Goal: Find specific page/section: Find specific page/section

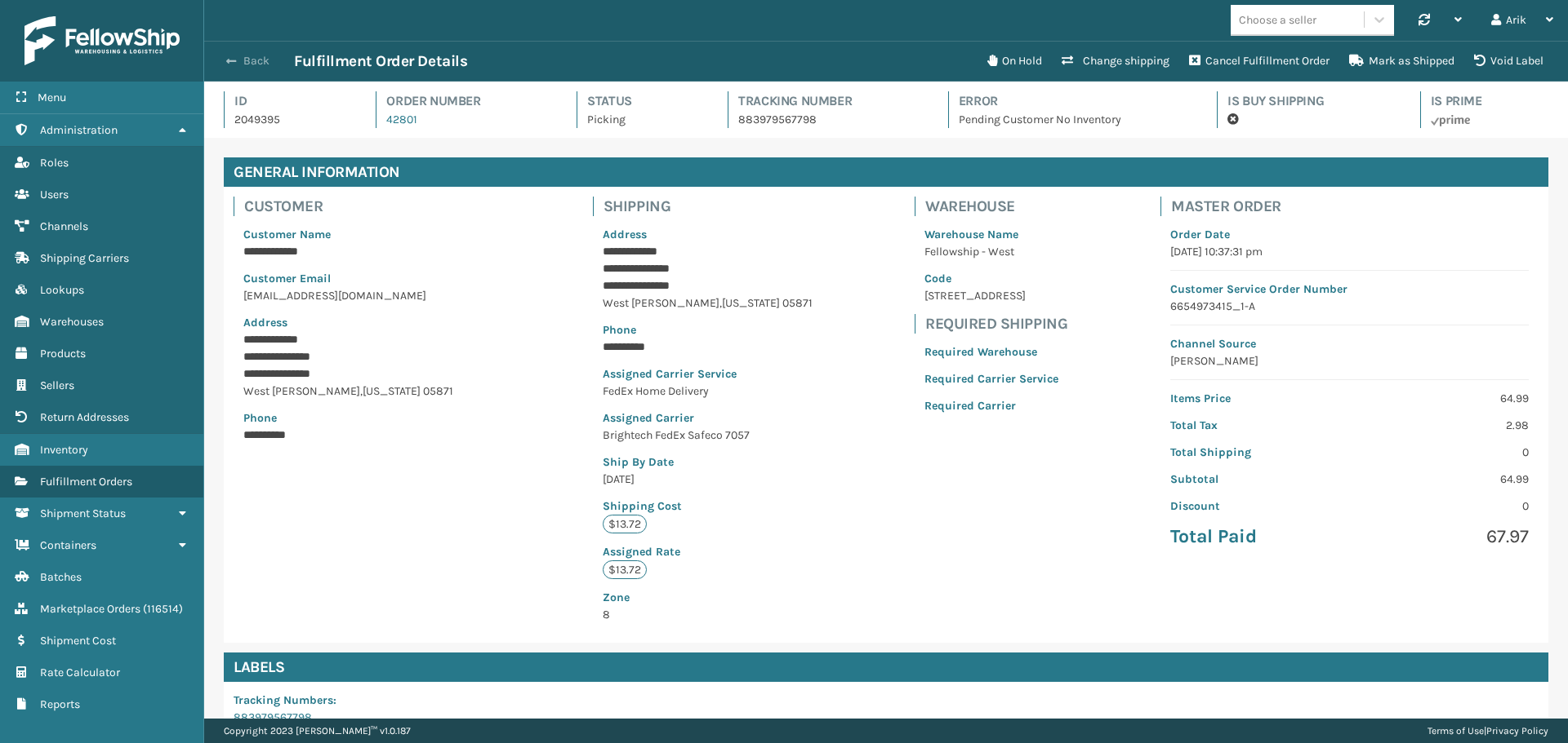
scroll to position [39, 1363]
click at [230, 65] on span "button" at bounding box center [231, 61] width 10 height 11
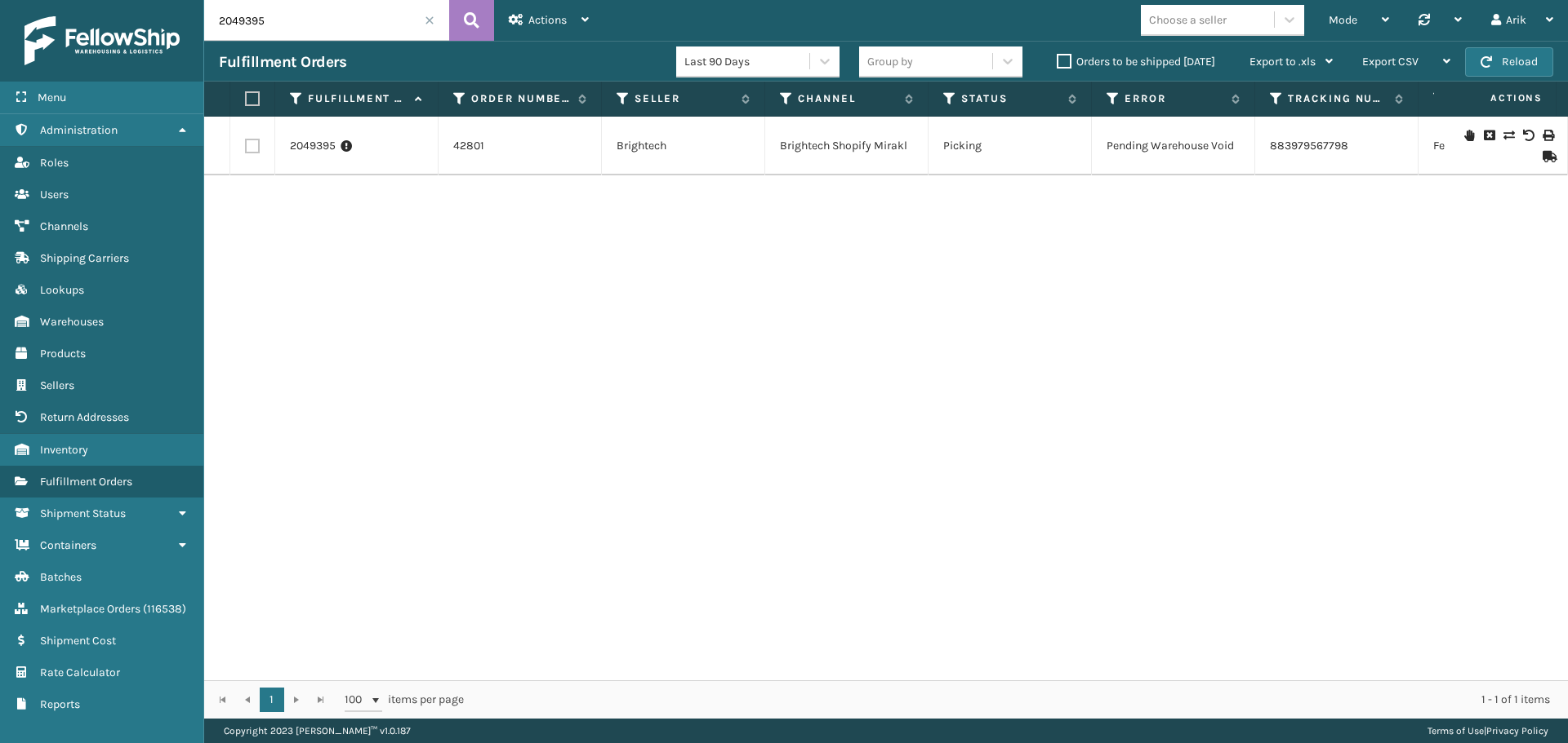
click at [243, 15] on input "2049395" at bounding box center [327, 20] width 245 height 41
paste input "50907"
click at [468, 25] on icon at bounding box center [471, 20] width 16 height 25
click at [233, 19] on input "2050907" at bounding box center [327, 20] width 245 height 41
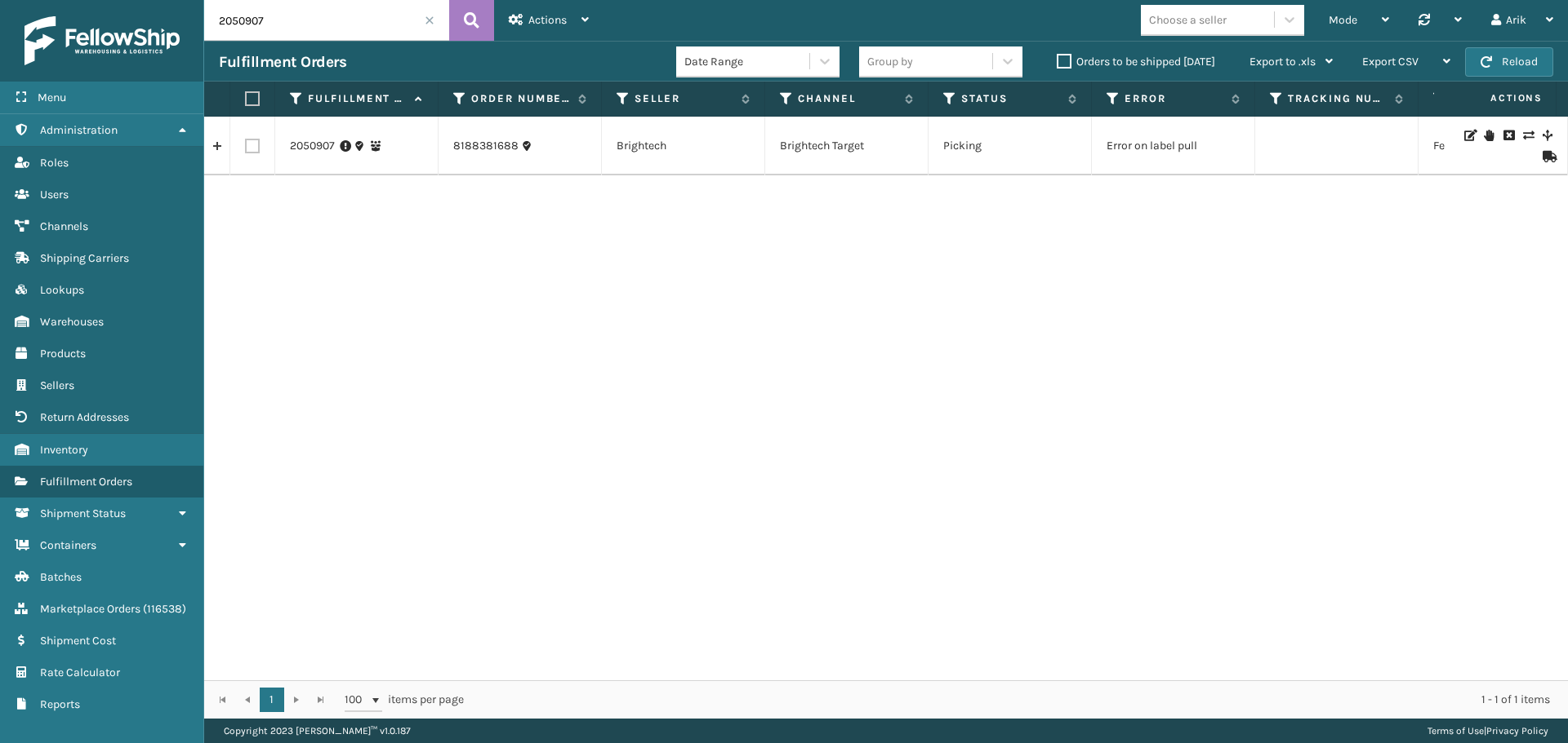
click at [233, 19] on input "2050907" at bounding box center [327, 20] width 245 height 41
paste input "46303"
type input "2046303"
click at [475, 18] on icon at bounding box center [471, 20] width 16 height 25
click at [320, 142] on link "2046303" at bounding box center [313, 147] width 46 height 17
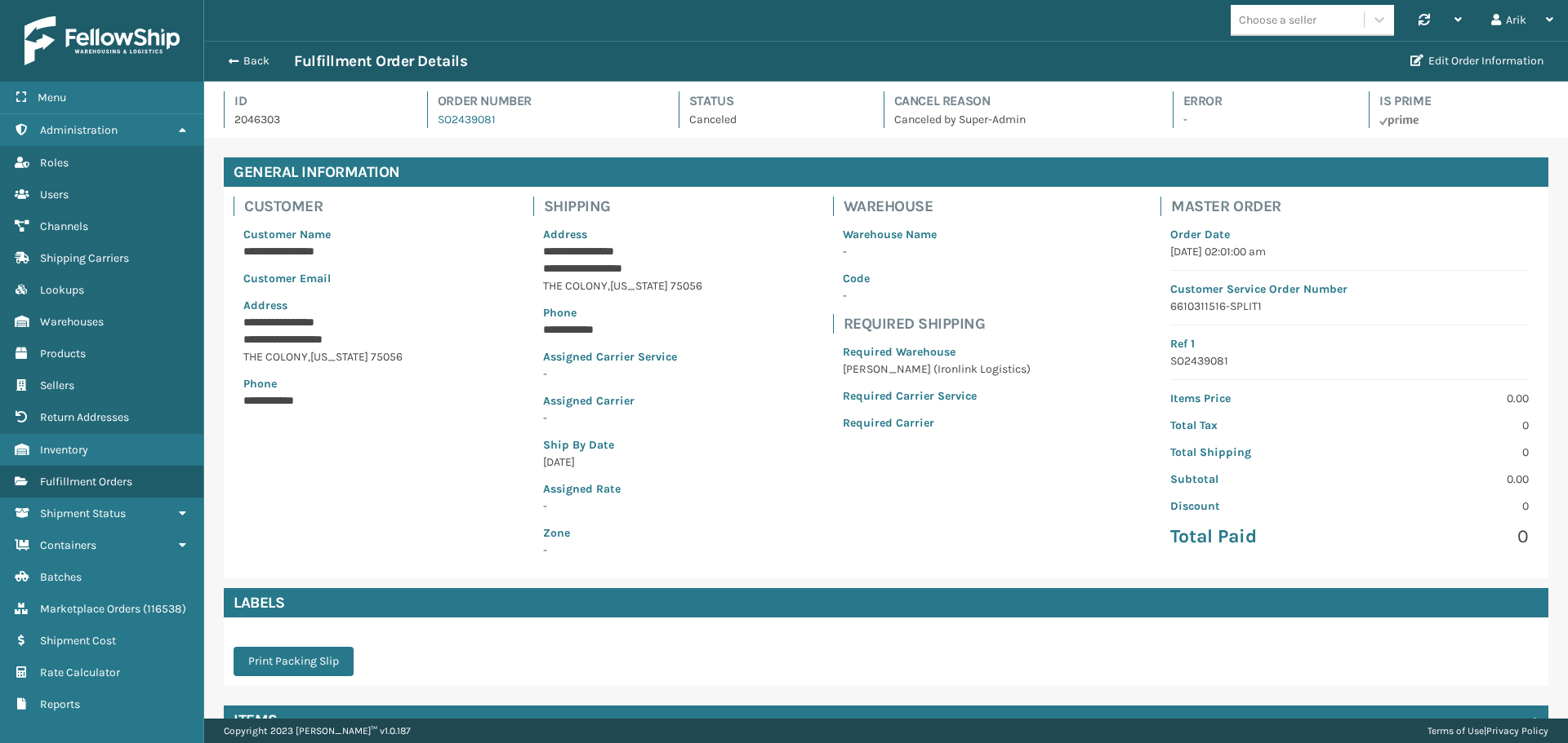
scroll to position [39, 1363]
click at [70, 221] on span "Channels" at bounding box center [64, 226] width 48 height 14
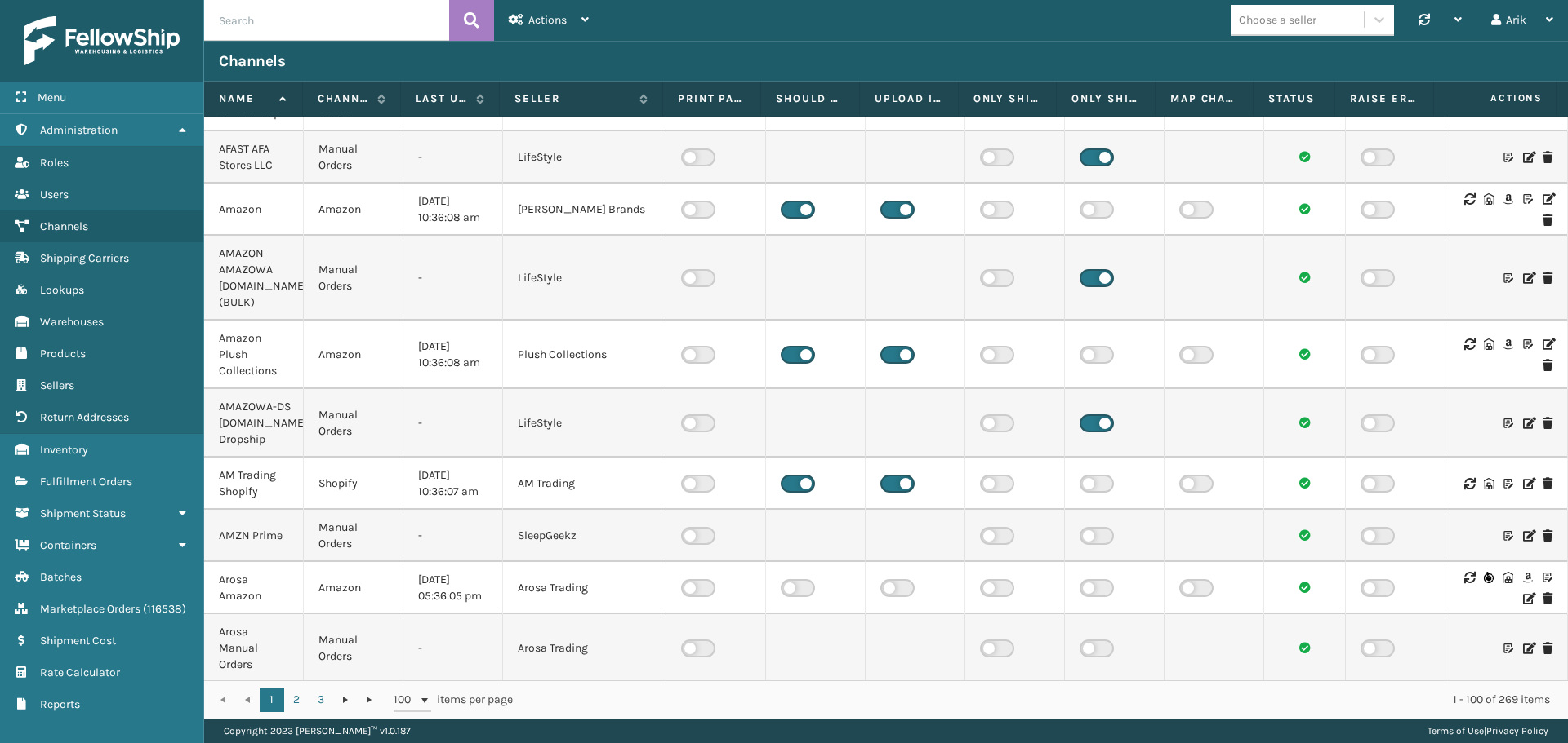
scroll to position [489, 0]
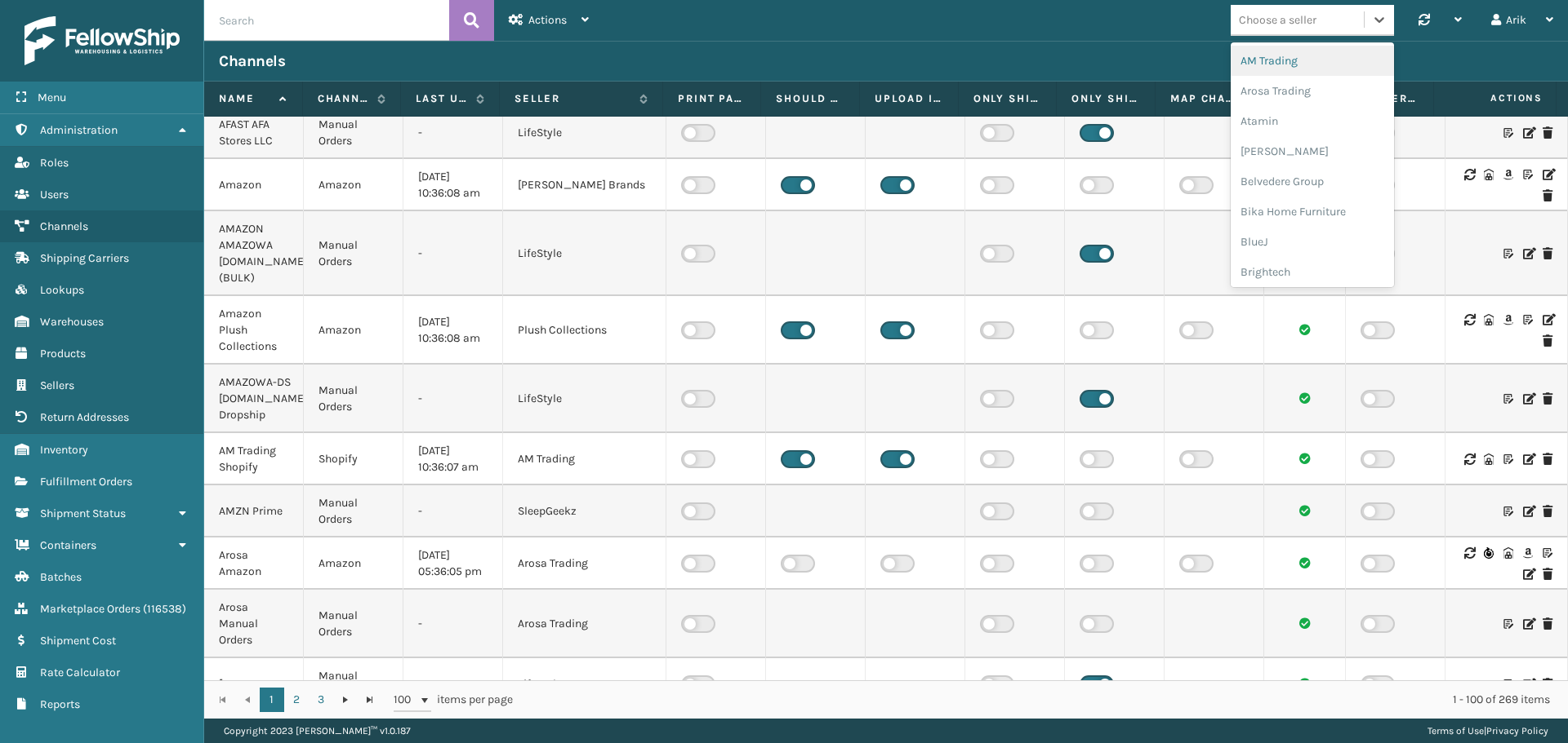
click at [1231, 29] on div "Choose a seller" at bounding box center [1297, 19] width 133 height 27
click at [1277, 270] on div "Brightech" at bounding box center [1312, 272] width 163 height 30
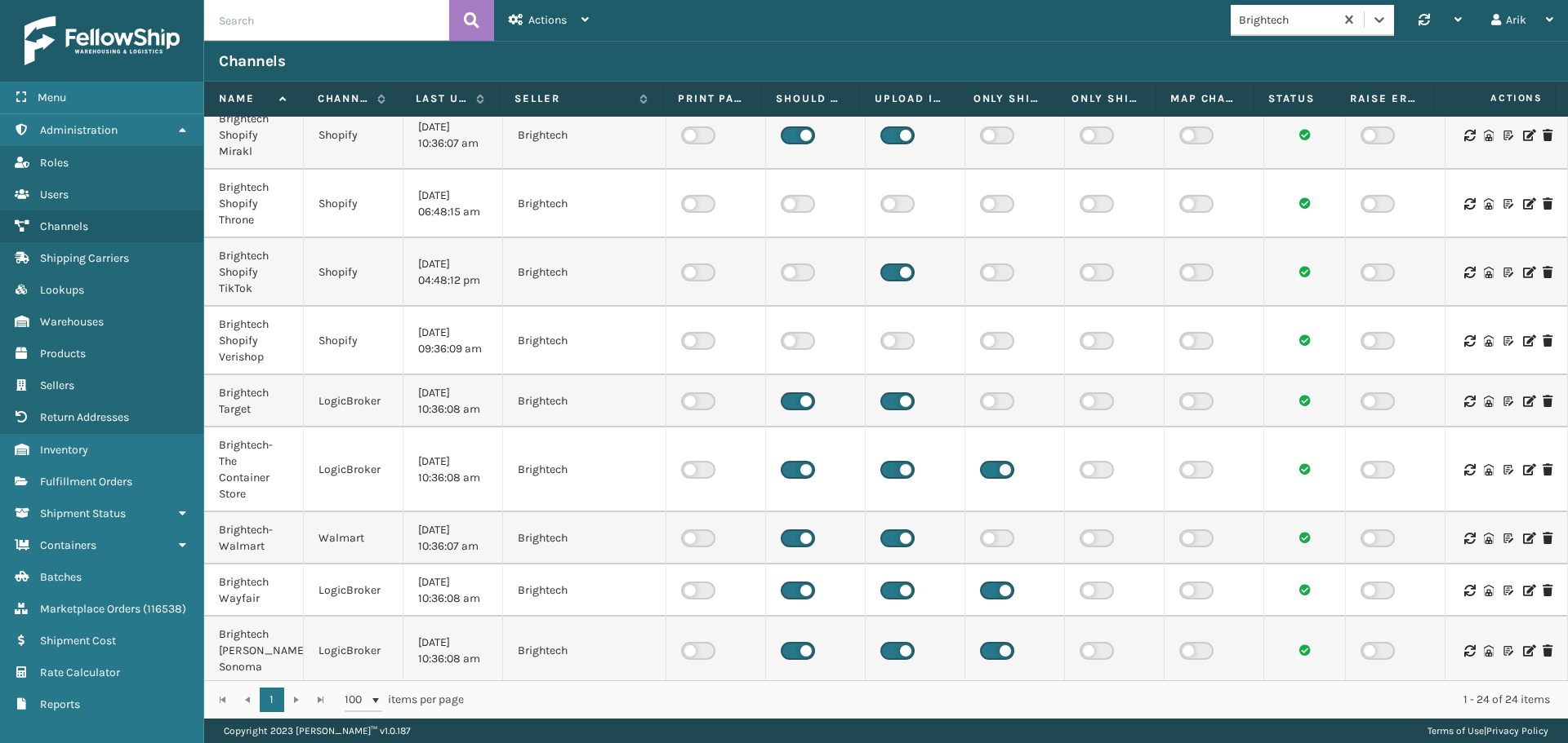
scroll to position [935, 0]
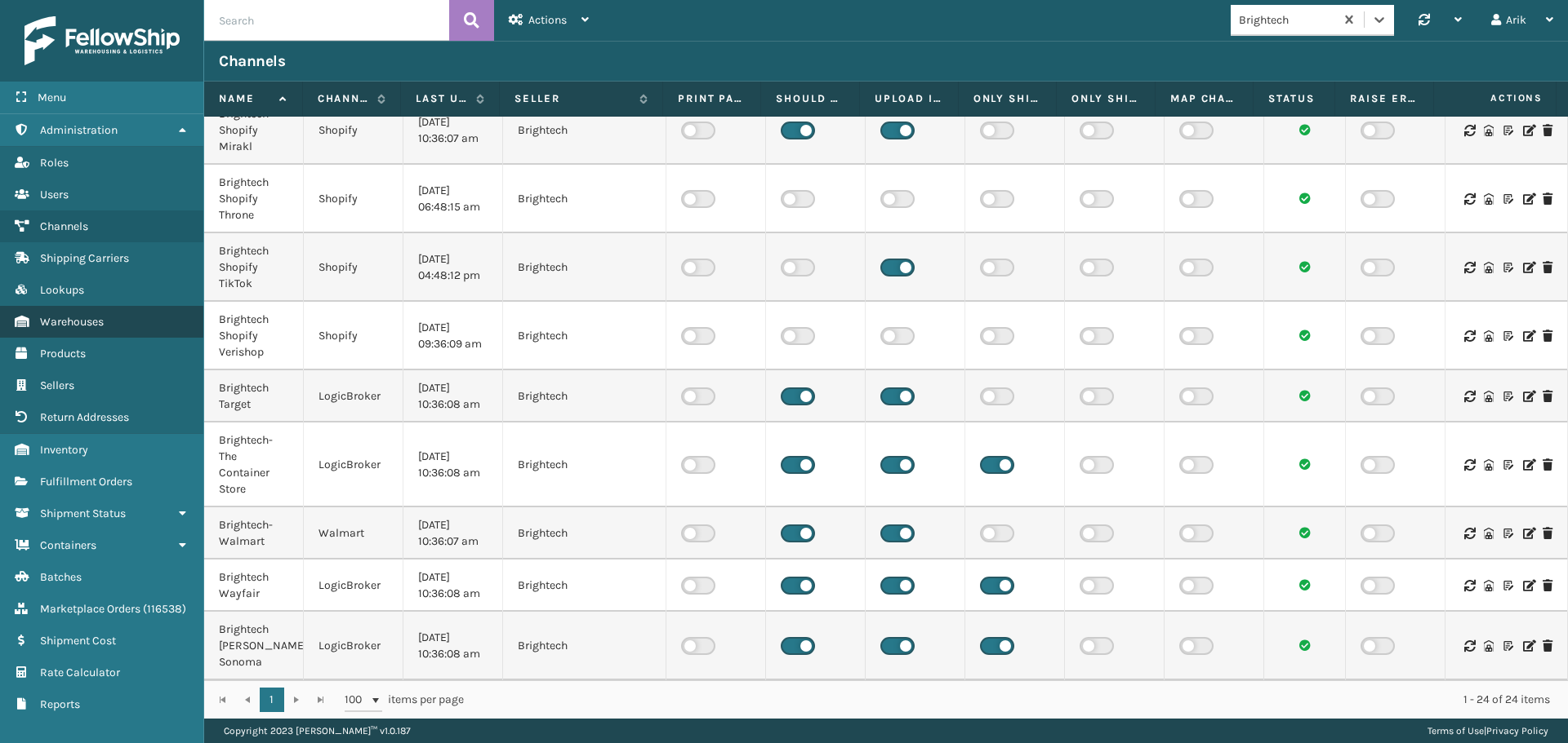
click at [61, 317] on span "Warehouses" at bounding box center [71, 322] width 64 height 14
